Goal: Information Seeking & Learning: Compare options

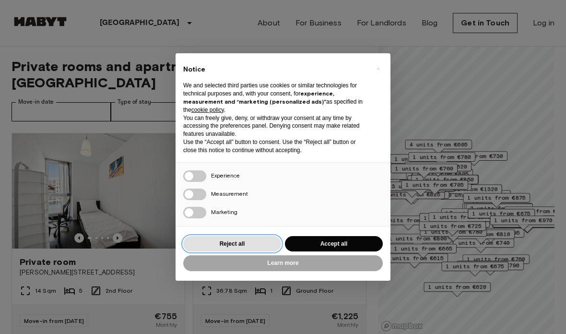
click at [245, 241] on button "Reject all" at bounding box center [232, 244] width 98 height 16
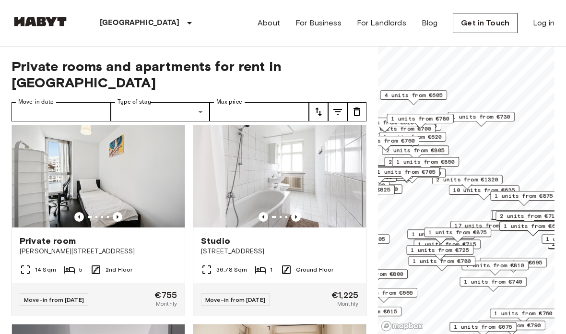
scroll to position [21, 0]
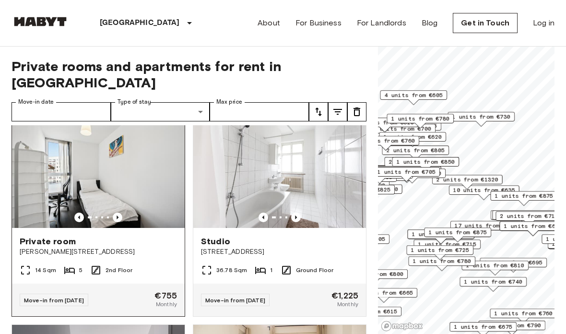
click at [109, 196] on img at bounding box center [98, 170] width 173 height 115
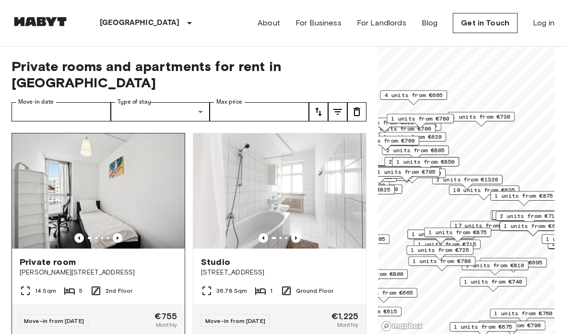
scroll to position [0, 0]
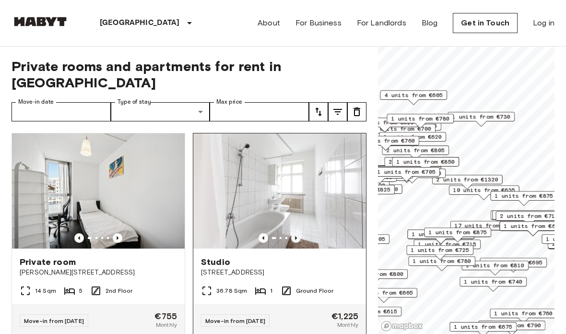
click at [293, 233] on icon "Previous image" at bounding box center [296, 238] width 10 height 10
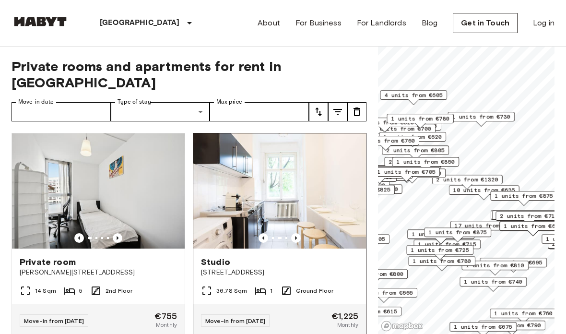
click at [291, 215] on img at bounding box center [279, 190] width 173 height 115
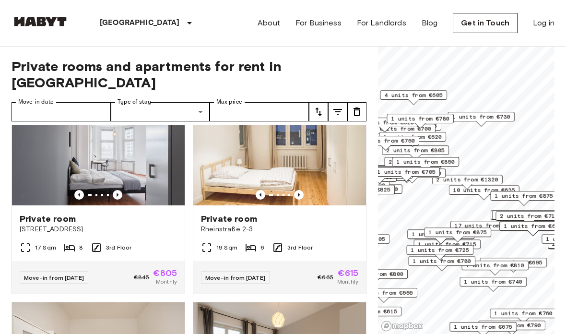
scroll to position [241, 0]
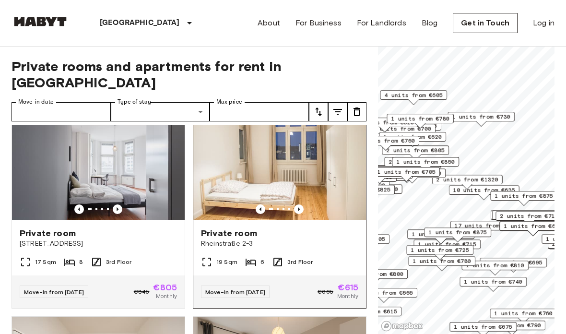
click at [236, 141] on img at bounding box center [279, 162] width 173 height 115
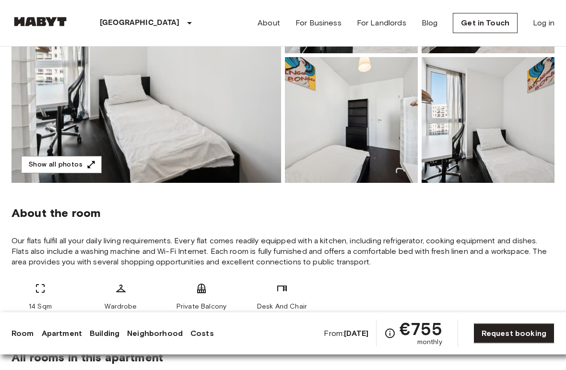
scroll to position [209, 0]
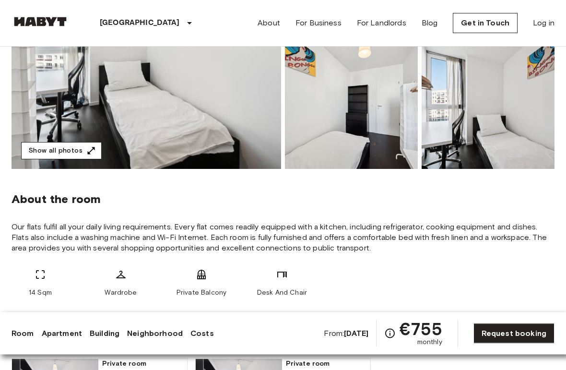
click at [40, 154] on button "Show all photos" at bounding box center [61, 151] width 81 height 18
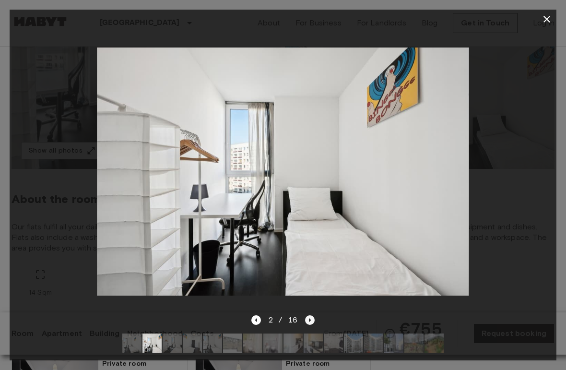
click at [306, 324] on icon "Next image" at bounding box center [310, 320] width 10 height 10
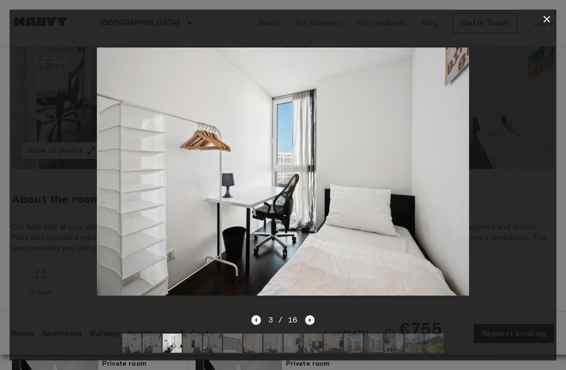
click at [308, 318] on icon "Next image" at bounding box center [310, 320] width 10 height 10
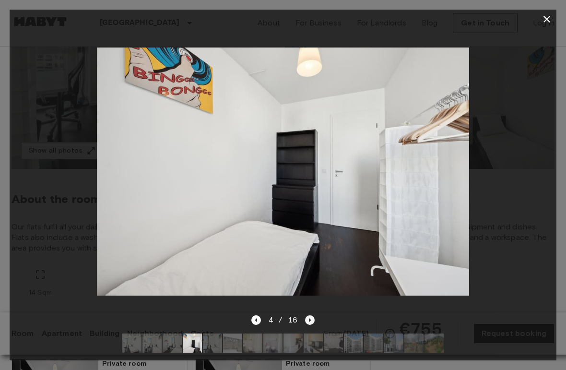
click at [310, 319] on icon "Next image" at bounding box center [310, 320] width 10 height 10
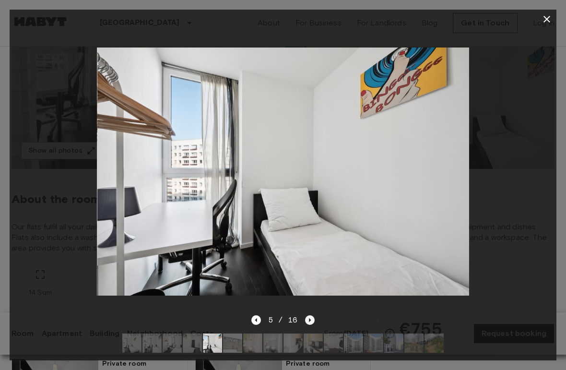
click at [309, 319] on icon "Next image" at bounding box center [310, 320] width 10 height 10
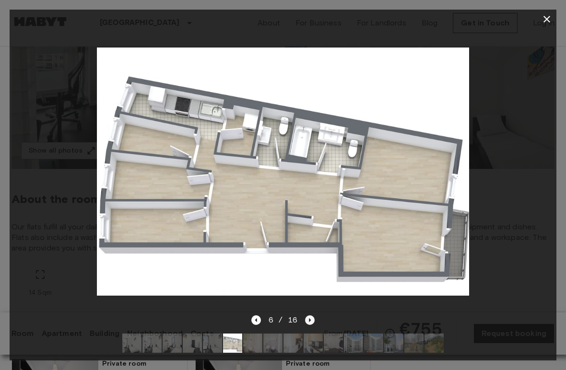
click at [310, 320] on icon "Next image" at bounding box center [310, 320] width 10 height 10
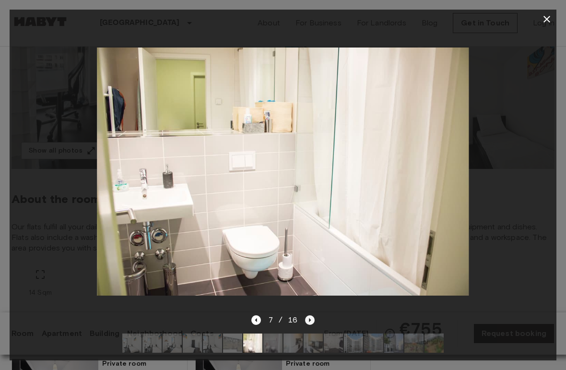
click at [306, 323] on icon "Next image" at bounding box center [310, 320] width 10 height 10
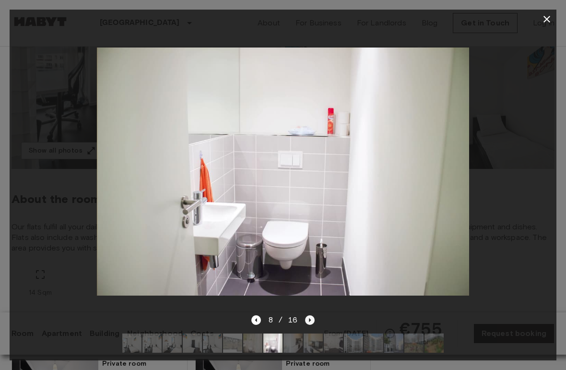
click at [305, 319] on icon "Next image" at bounding box center [310, 320] width 10 height 10
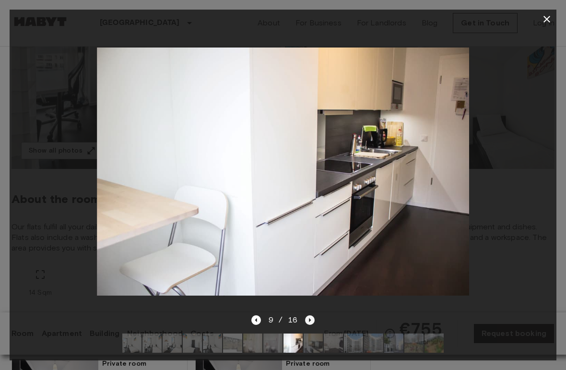
click at [314, 325] on icon "Next image" at bounding box center [310, 320] width 10 height 10
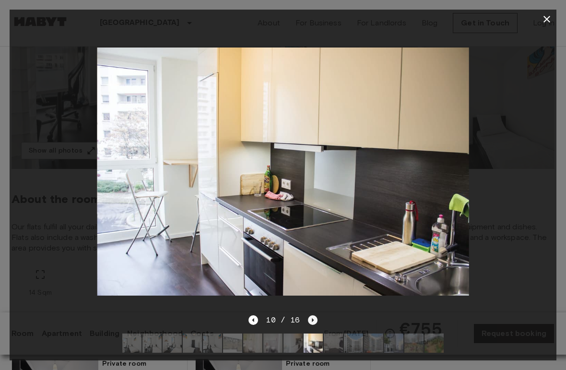
click at [311, 321] on icon "Next image" at bounding box center [313, 320] width 10 height 10
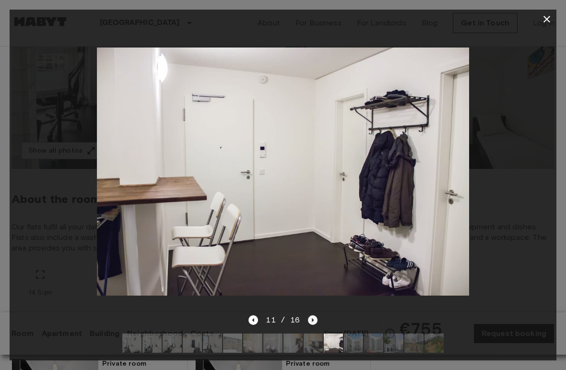
click at [312, 324] on icon "Next image" at bounding box center [313, 320] width 10 height 10
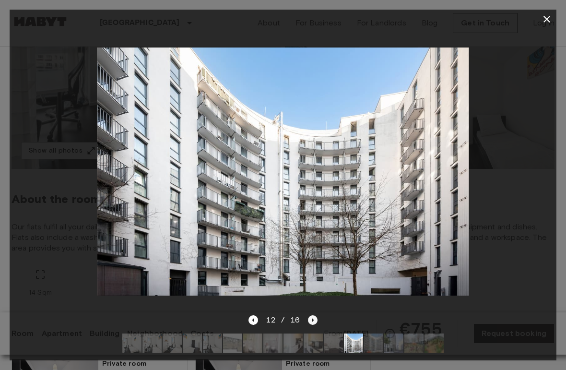
click at [308, 321] on icon "Next image" at bounding box center [313, 320] width 10 height 10
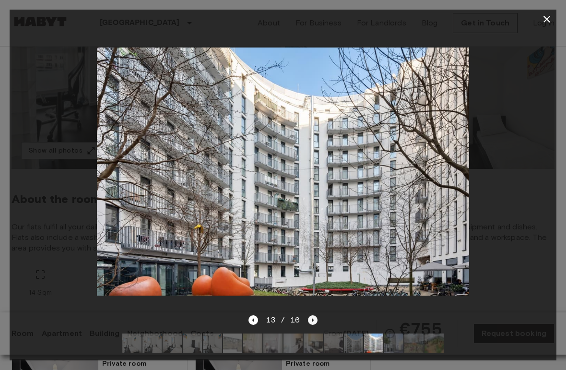
click at [308, 318] on icon "Next image" at bounding box center [313, 320] width 10 height 10
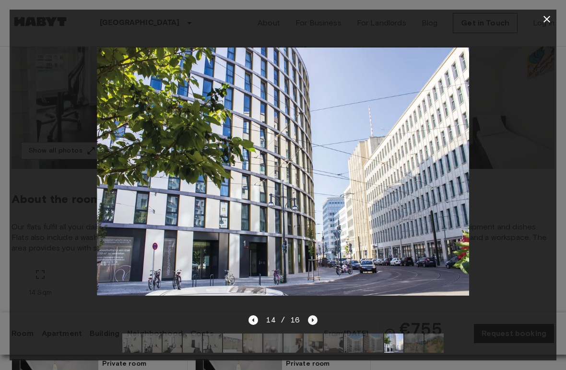
click at [311, 318] on icon "Next image" at bounding box center [313, 320] width 10 height 10
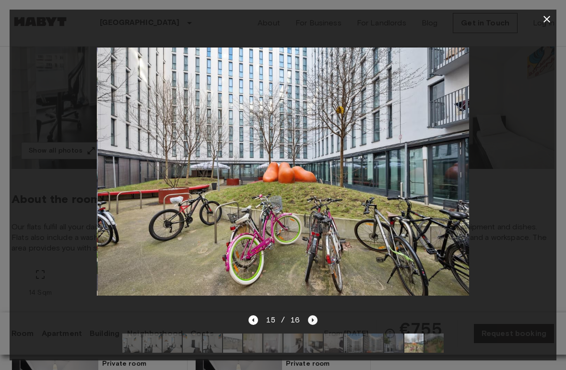
click at [315, 318] on icon "Next image" at bounding box center [313, 320] width 10 height 10
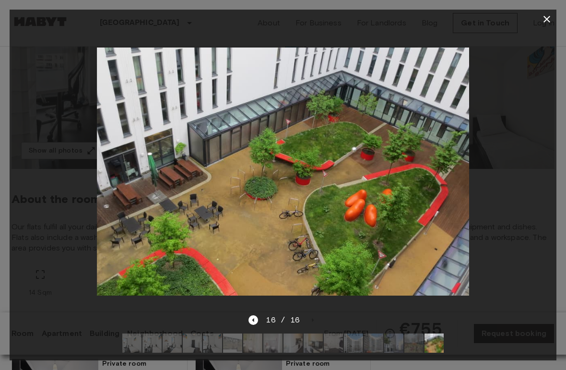
click at [550, 3] on div at bounding box center [283, 185] width 566 height 370
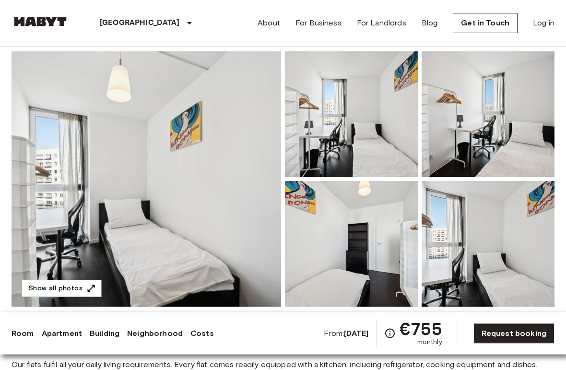
scroll to position [0, 0]
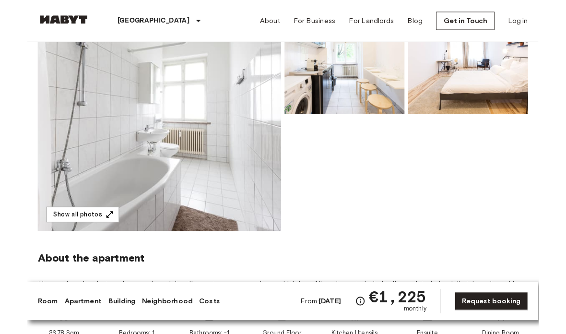
scroll to position [122, 0]
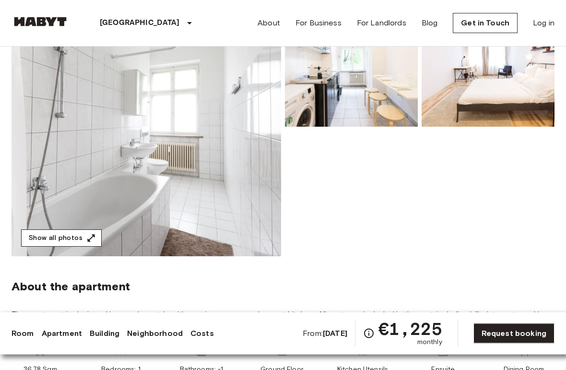
click at [80, 240] on button "Show all photos" at bounding box center [61, 239] width 81 height 18
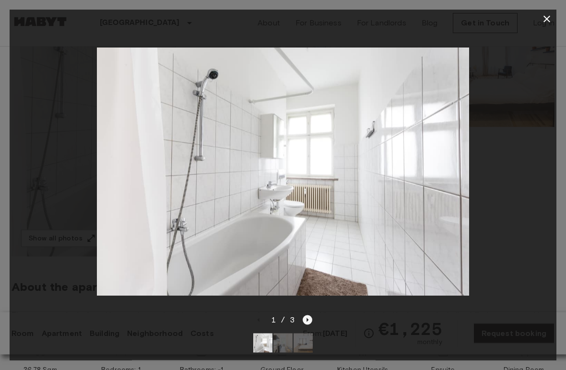
click at [310, 319] on icon "Next image" at bounding box center [308, 320] width 10 height 10
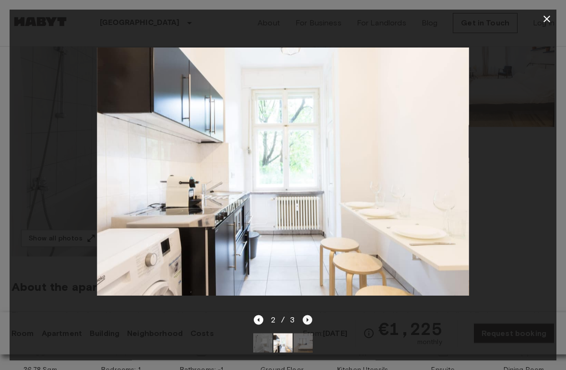
click at [303, 318] on icon "Next image" at bounding box center [308, 320] width 10 height 10
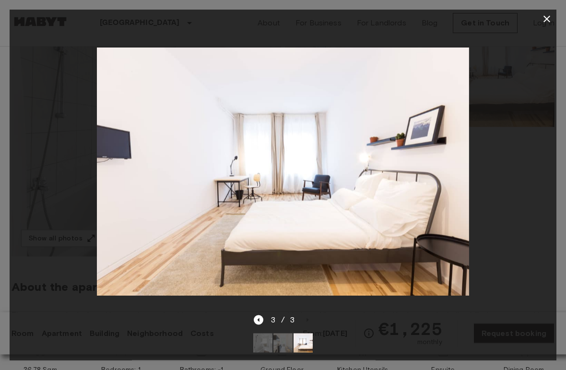
click at [305, 318] on div "3 / 3" at bounding box center [283, 320] width 59 height 12
click at [551, 16] on icon "button" at bounding box center [547, 19] width 12 height 12
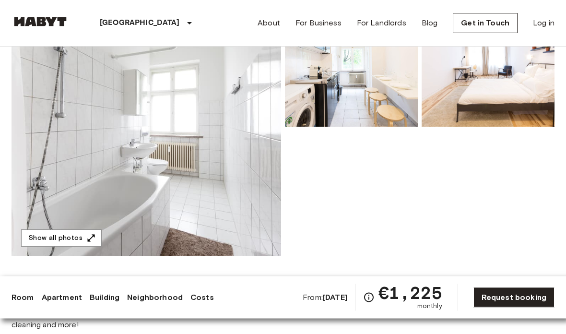
scroll to position [122, 0]
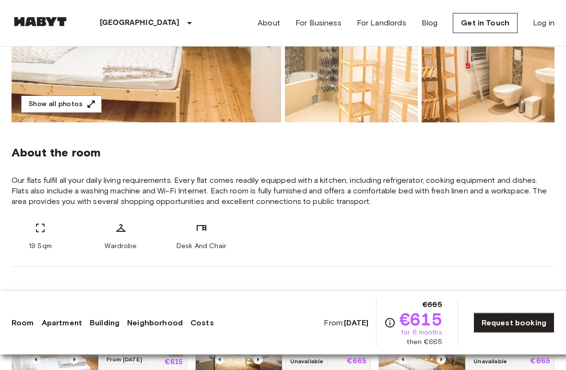
scroll to position [268, 0]
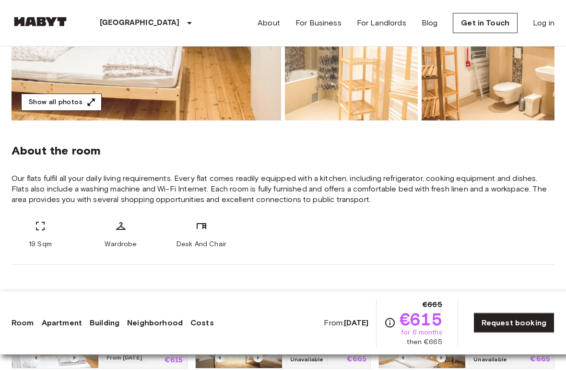
click at [49, 105] on button "Show all photos" at bounding box center [61, 103] width 81 height 18
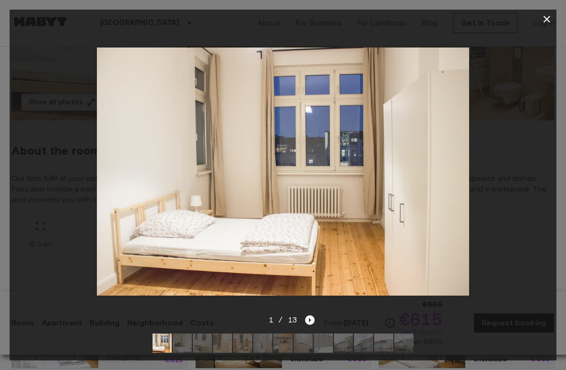
click at [307, 323] on icon "Next image" at bounding box center [310, 320] width 10 height 10
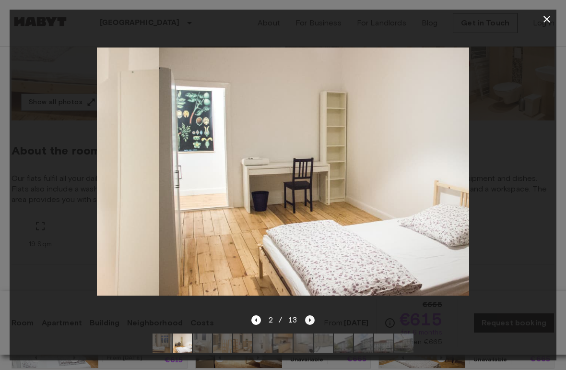
click at [307, 323] on icon "Next image" at bounding box center [310, 320] width 10 height 10
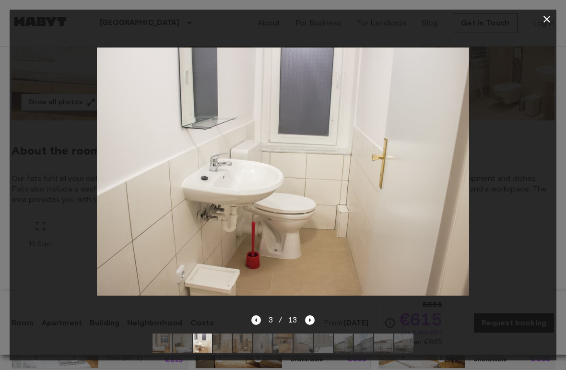
click at [257, 325] on icon "Previous image" at bounding box center [256, 320] width 10 height 10
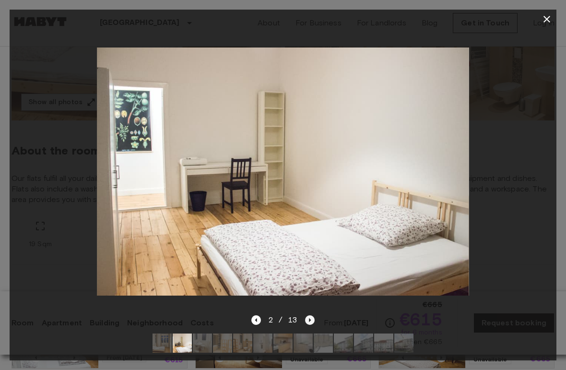
click at [306, 323] on icon "Next image" at bounding box center [310, 320] width 10 height 10
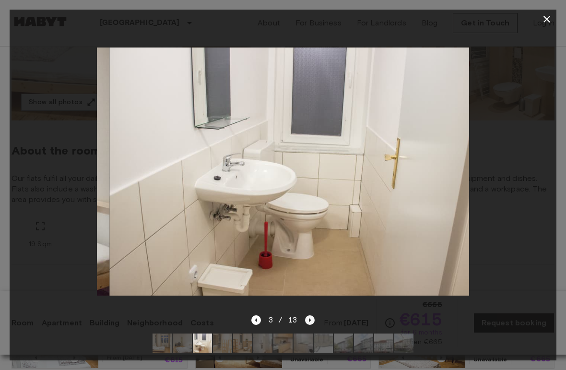
click at [313, 324] on icon "Next image" at bounding box center [310, 320] width 10 height 10
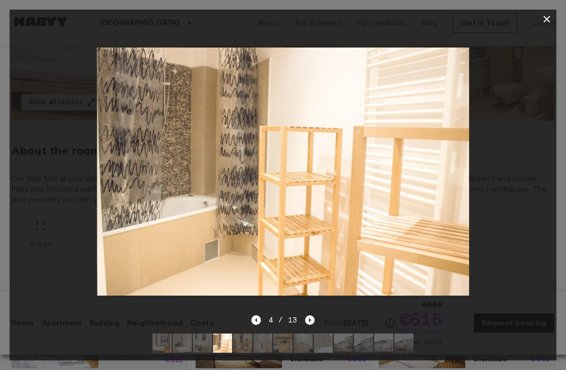
click at [313, 322] on icon "Next image" at bounding box center [310, 320] width 10 height 10
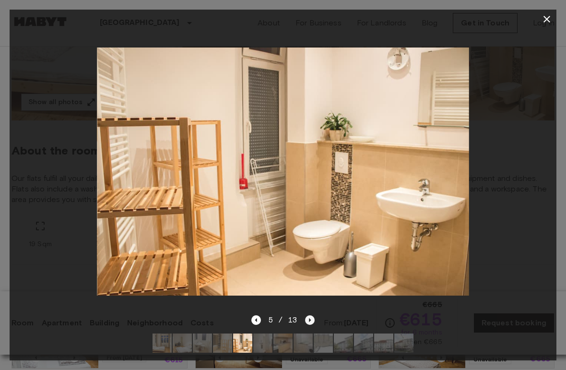
click at [310, 322] on icon "Next image" at bounding box center [310, 320] width 2 height 4
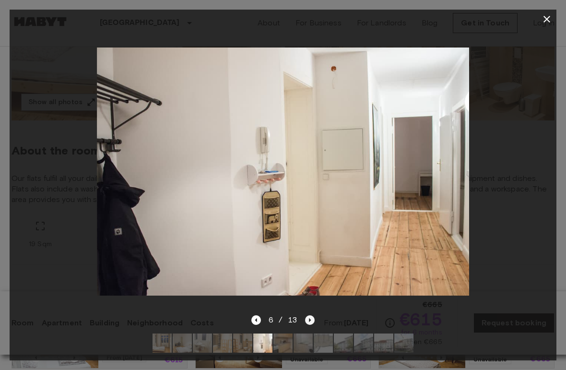
click at [308, 321] on icon "Next image" at bounding box center [310, 320] width 10 height 10
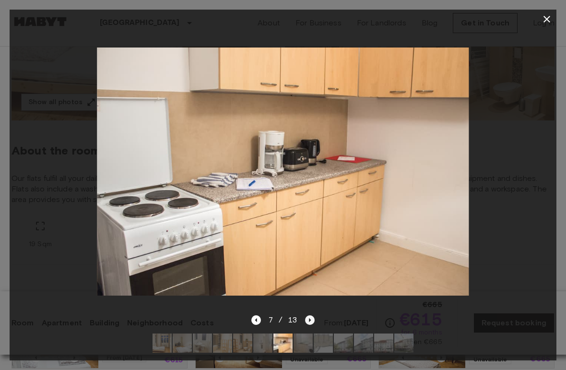
click at [307, 321] on icon "Next image" at bounding box center [310, 320] width 10 height 10
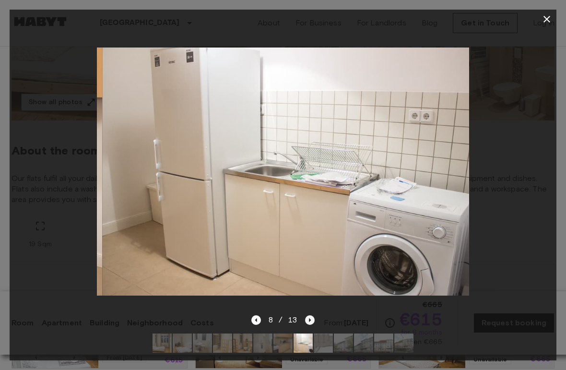
click at [306, 320] on icon "Next image" at bounding box center [310, 320] width 10 height 10
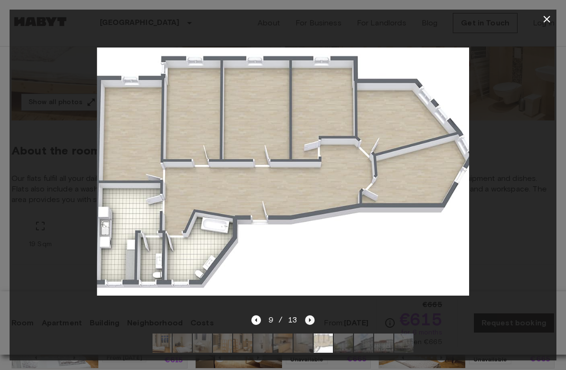
click at [307, 323] on icon "Next image" at bounding box center [310, 320] width 10 height 10
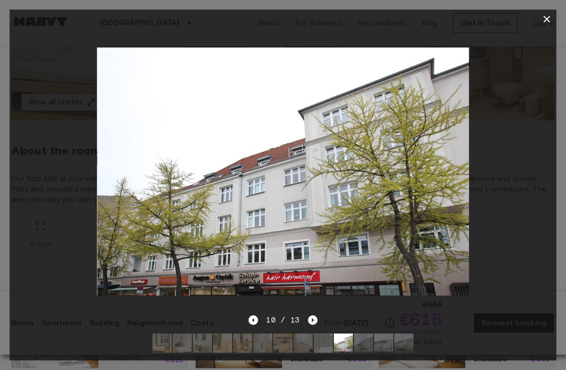
click at [308, 324] on icon "Next image" at bounding box center [313, 320] width 10 height 10
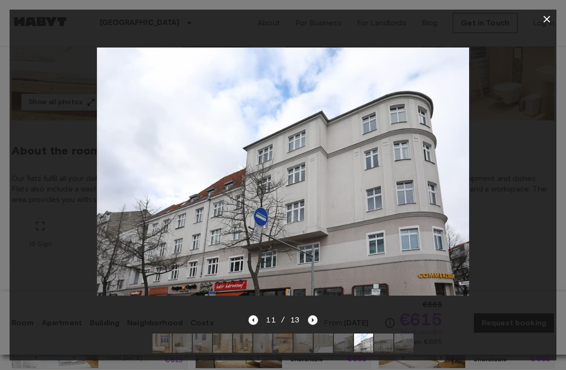
click at [310, 324] on icon "Next image" at bounding box center [313, 320] width 10 height 10
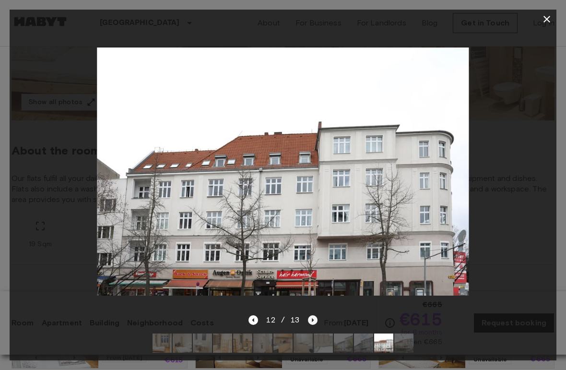
click at [311, 325] on icon "Next image" at bounding box center [313, 320] width 10 height 10
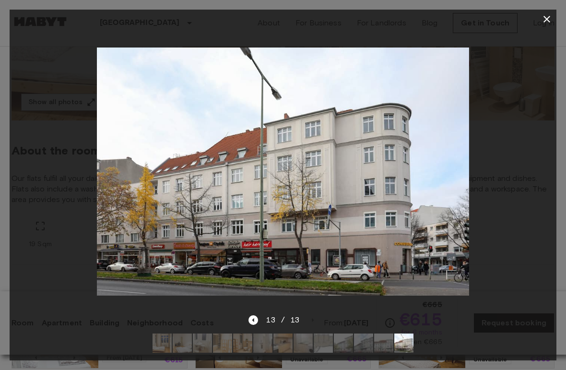
click at [310, 325] on div "13 / 13" at bounding box center [283, 320] width 69 height 12
click at [535, 19] on div at bounding box center [283, 19] width 547 height 19
click at [546, 18] on icon "button" at bounding box center [547, 19] width 7 height 7
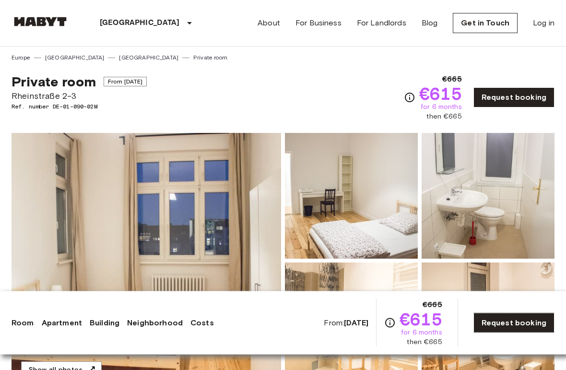
scroll to position [0, 0]
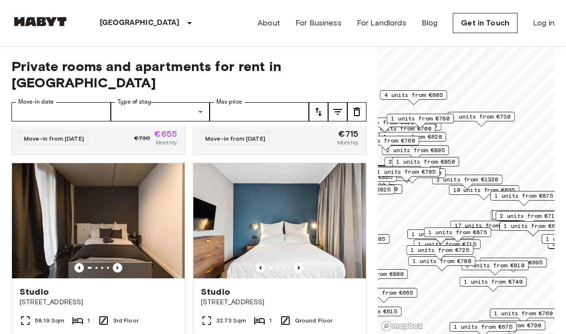
scroll to position [2726, 0]
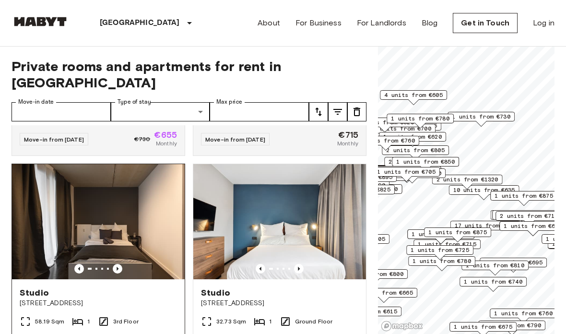
click at [142, 230] on img at bounding box center [98, 221] width 173 height 115
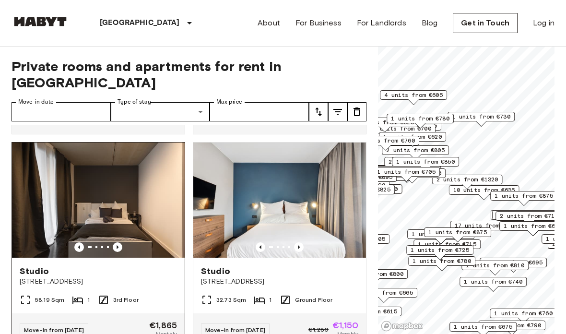
scroll to position [2749, 0]
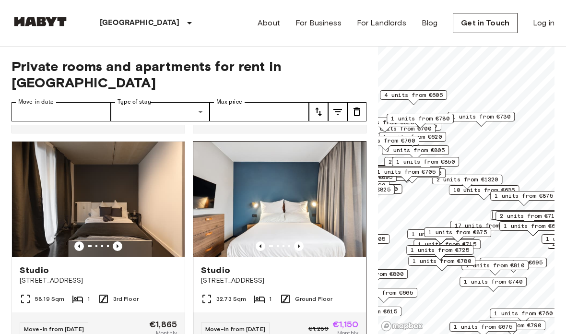
click at [326, 212] on img at bounding box center [279, 199] width 173 height 115
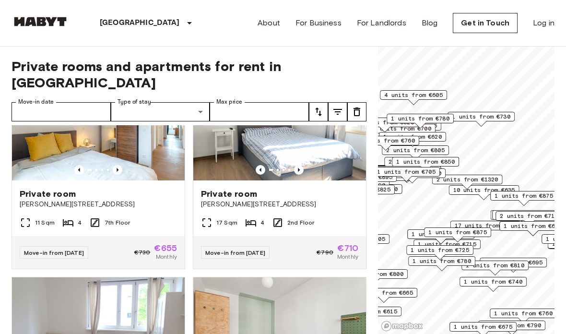
scroll to position [4308, 0]
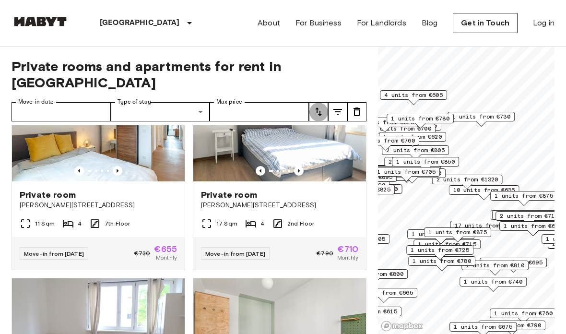
click at [323, 106] on icon "tune" at bounding box center [319, 112] width 12 height 12
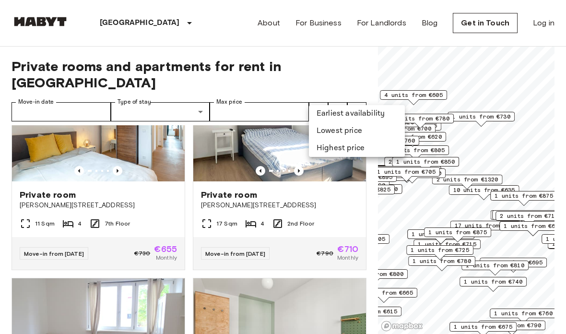
click at [354, 132] on li "Lowest price" at bounding box center [357, 130] width 96 height 17
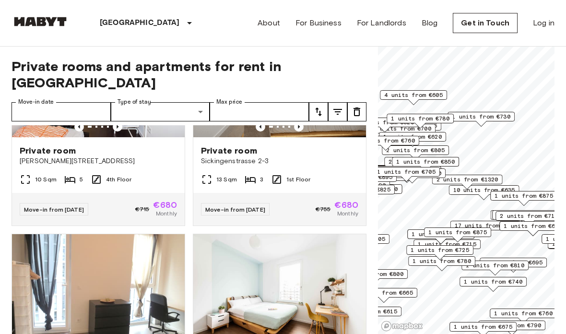
scroll to position [3716, 0]
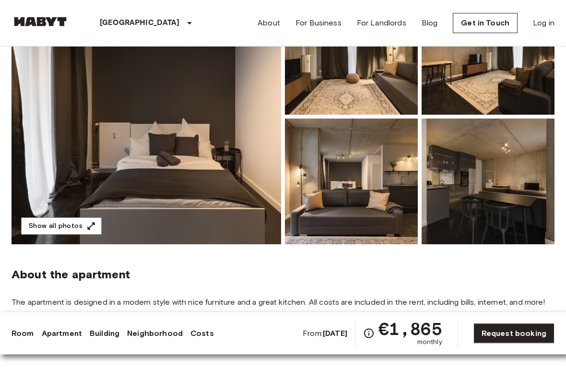
scroll to position [153, 0]
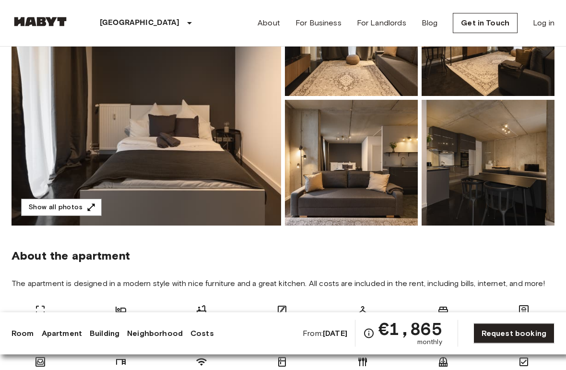
click at [260, 213] on img at bounding box center [147, 98] width 270 height 255
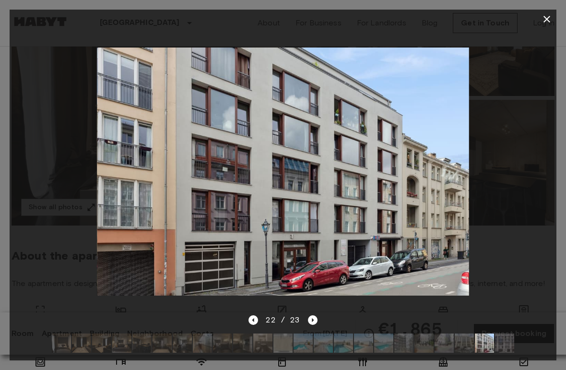
click at [550, 24] on icon "button" at bounding box center [547, 19] width 12 height 12
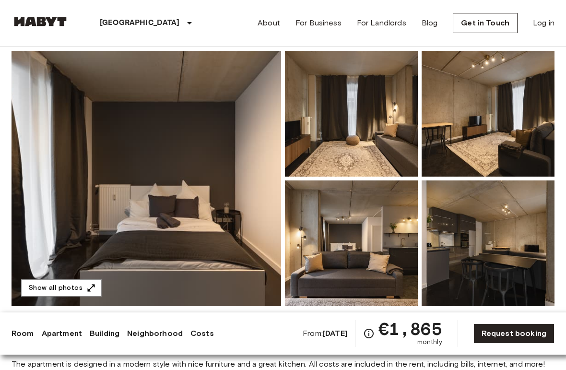
scroll to position [71, 0]
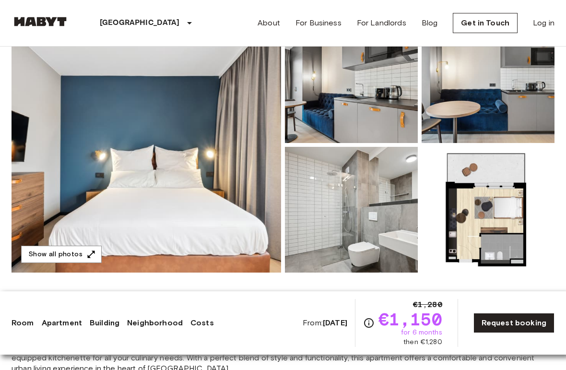
scroll to position [116, 0]
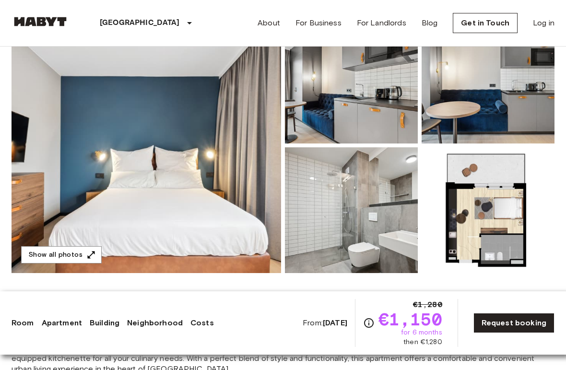
click at [241, 241] on img at bounding box center [147, 145] width 270 height 255
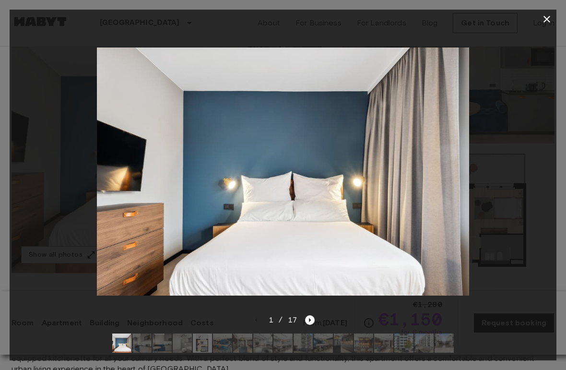
click at [549, 19] on icon "button" at bounding box center [547, 19] width 12 height 12
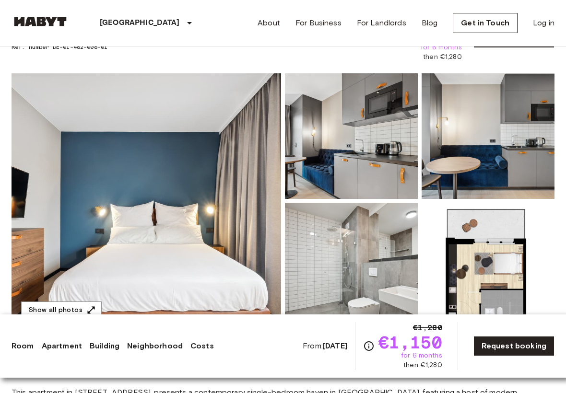
scroll to position [0, 0]
